Goal: Task Accomplishment & Management: Manage account settings

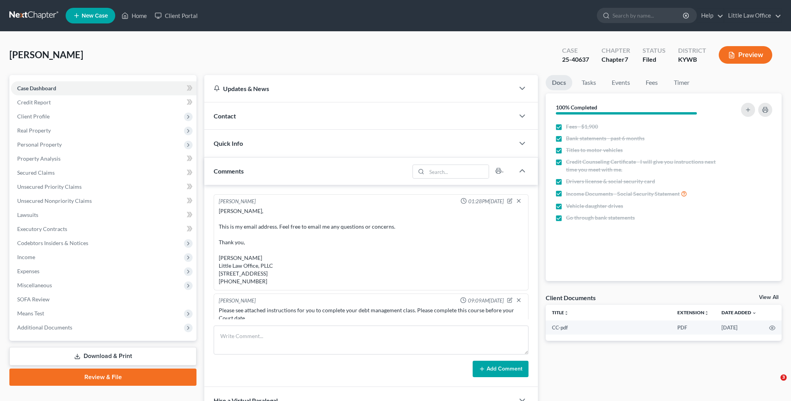
select select "0"
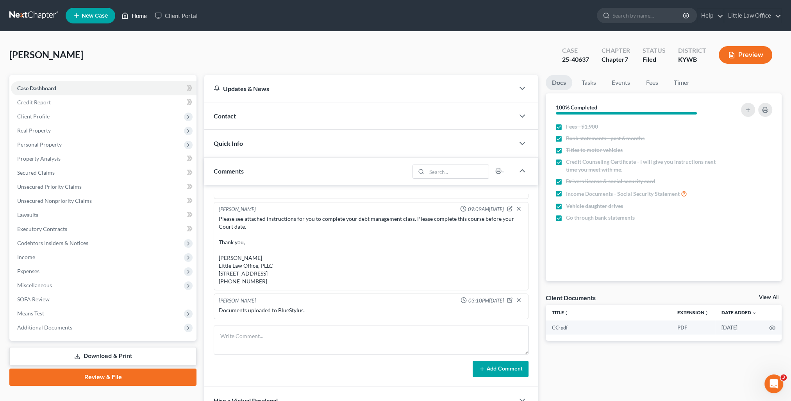
click at [140, 17] on link "Home" at bounding box center [134, 16] width 33 height 14
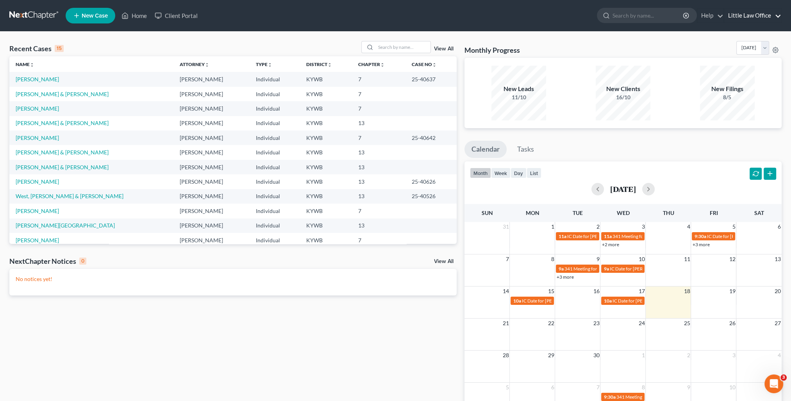
click at [748, 18] on link "Little Law Office" at bounding box center [752, 16] width 57 height 14
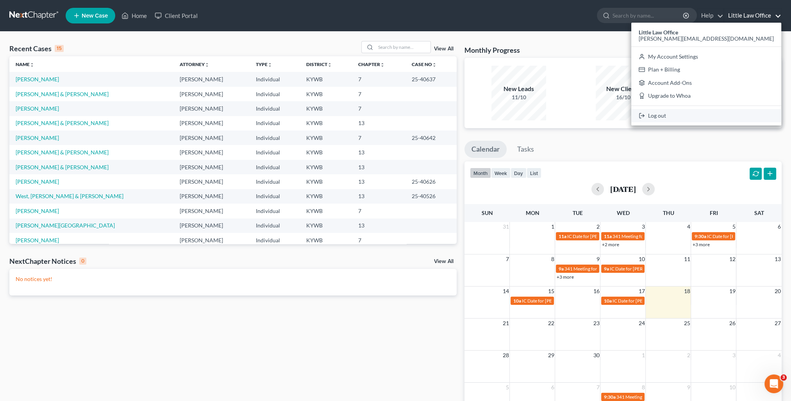
click at [723, 121] on link "Log out" at bounding box center [706, 115] width 150 height 13
